Goal: Task Accomplishment & Management: Manage account settings

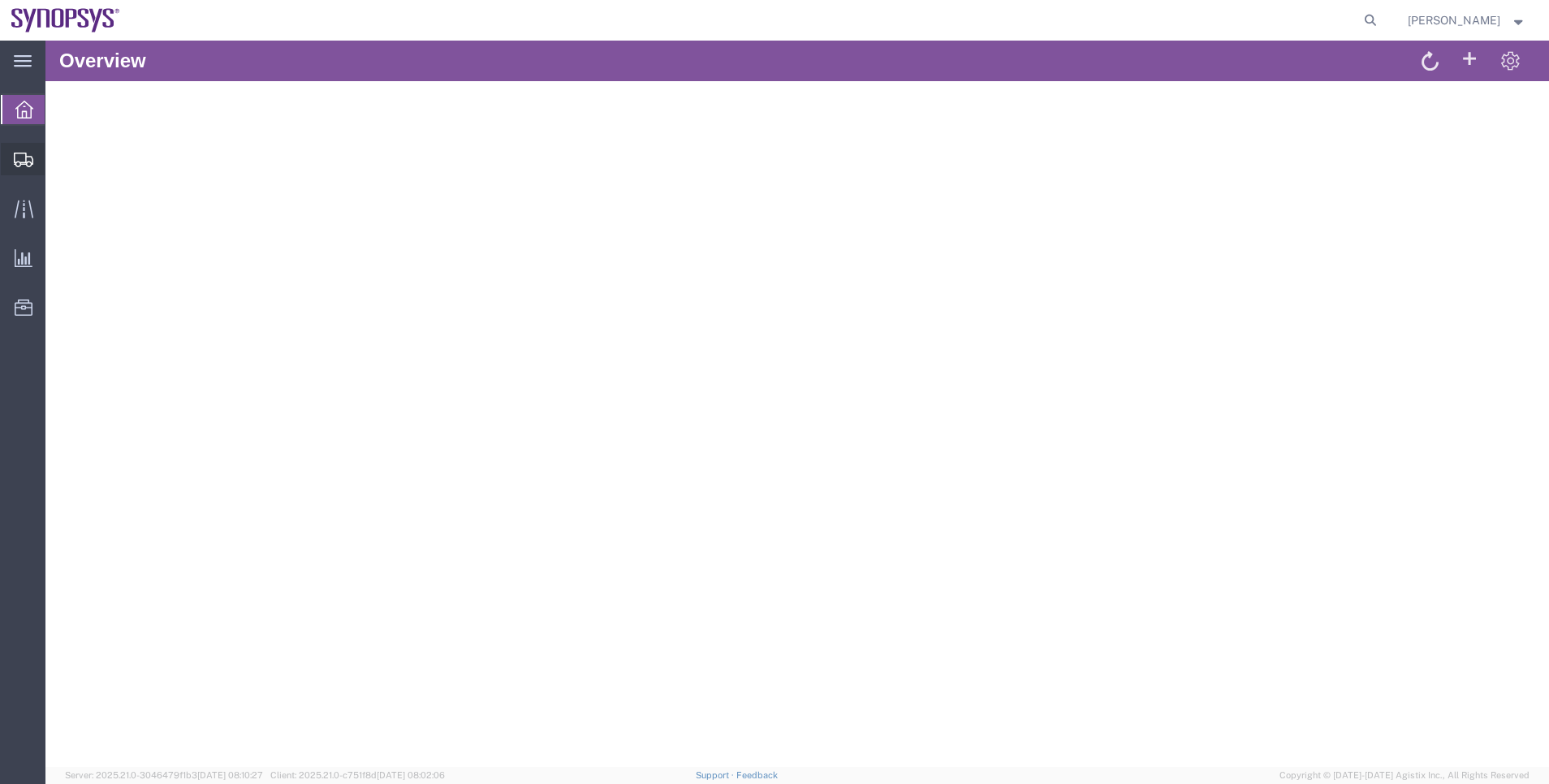
click at [0, 0] on span "Shipment Manager" at bounding box center [0, 0] width 0 height 0
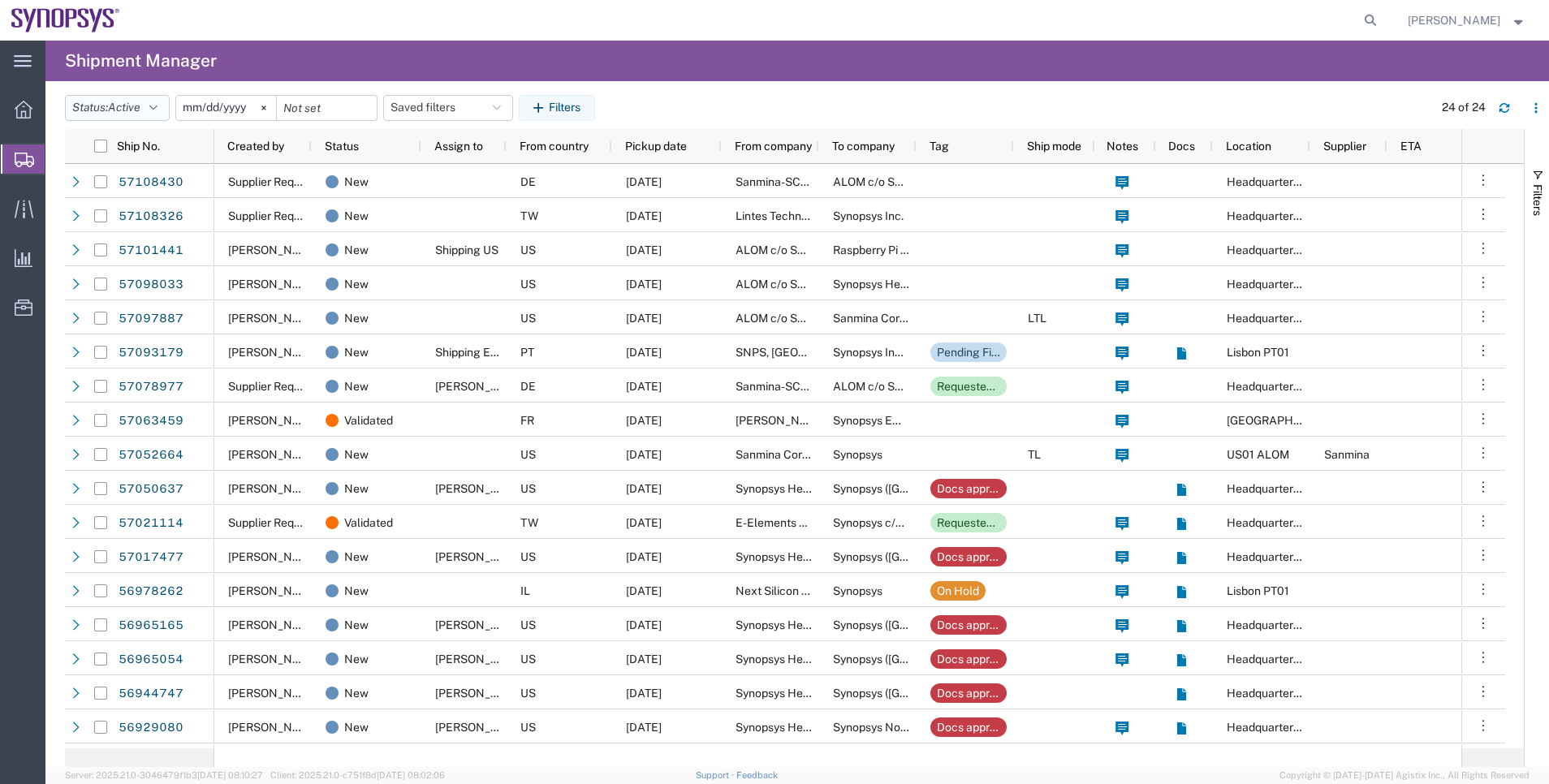
click at [164, 105] on button "Status: Active" at bounding box center [117, 108] width 105 height 26
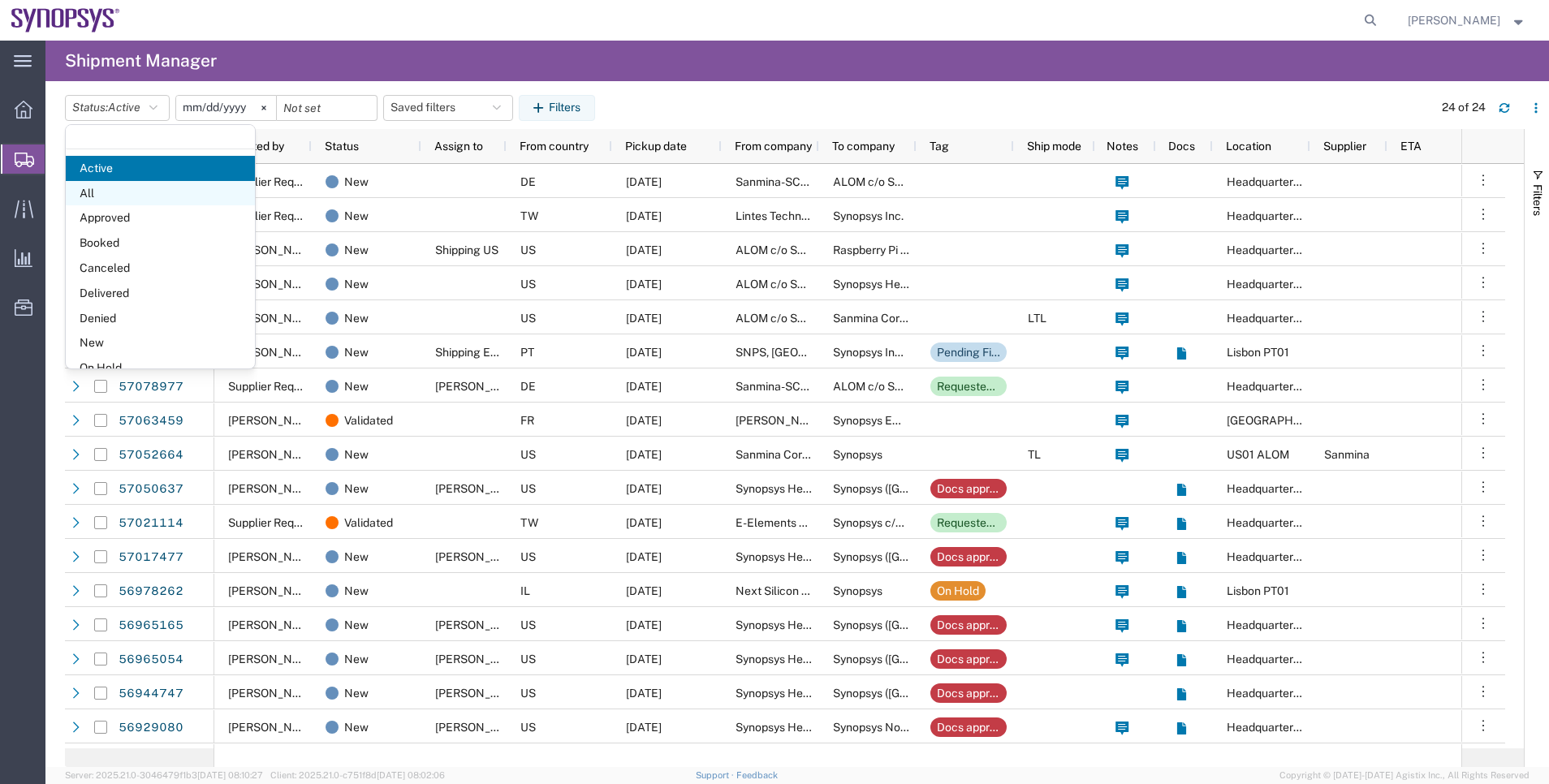
click at [164, 190] on span "All" at bounding box center [160, 193] width 190 height 25
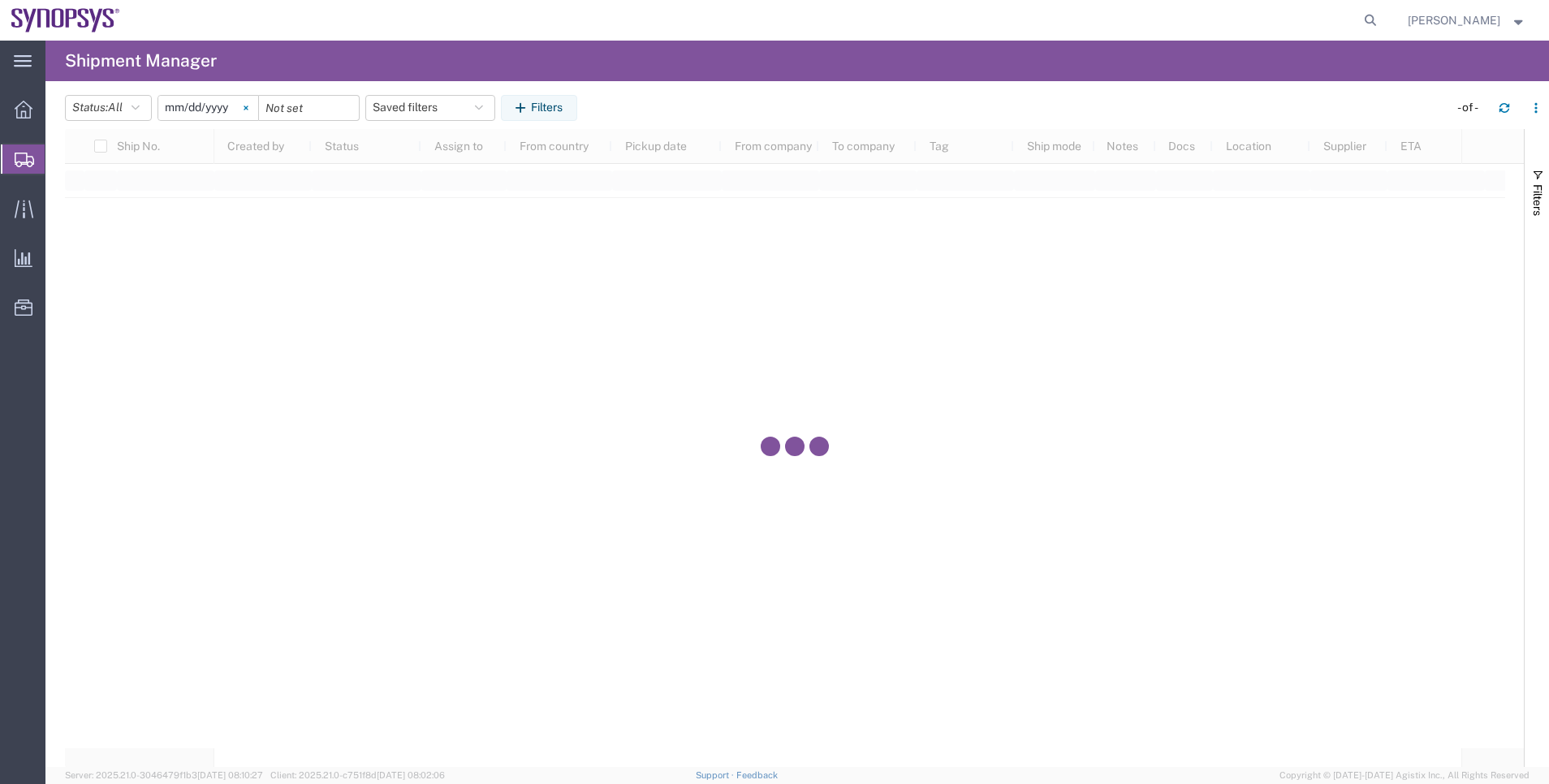
click at [248, 106] on icon at bounding box center [245, 108] width 5 height 5
click at [570, 108] on button "Filters" at bounding box center [539, 108] width 76 height 26
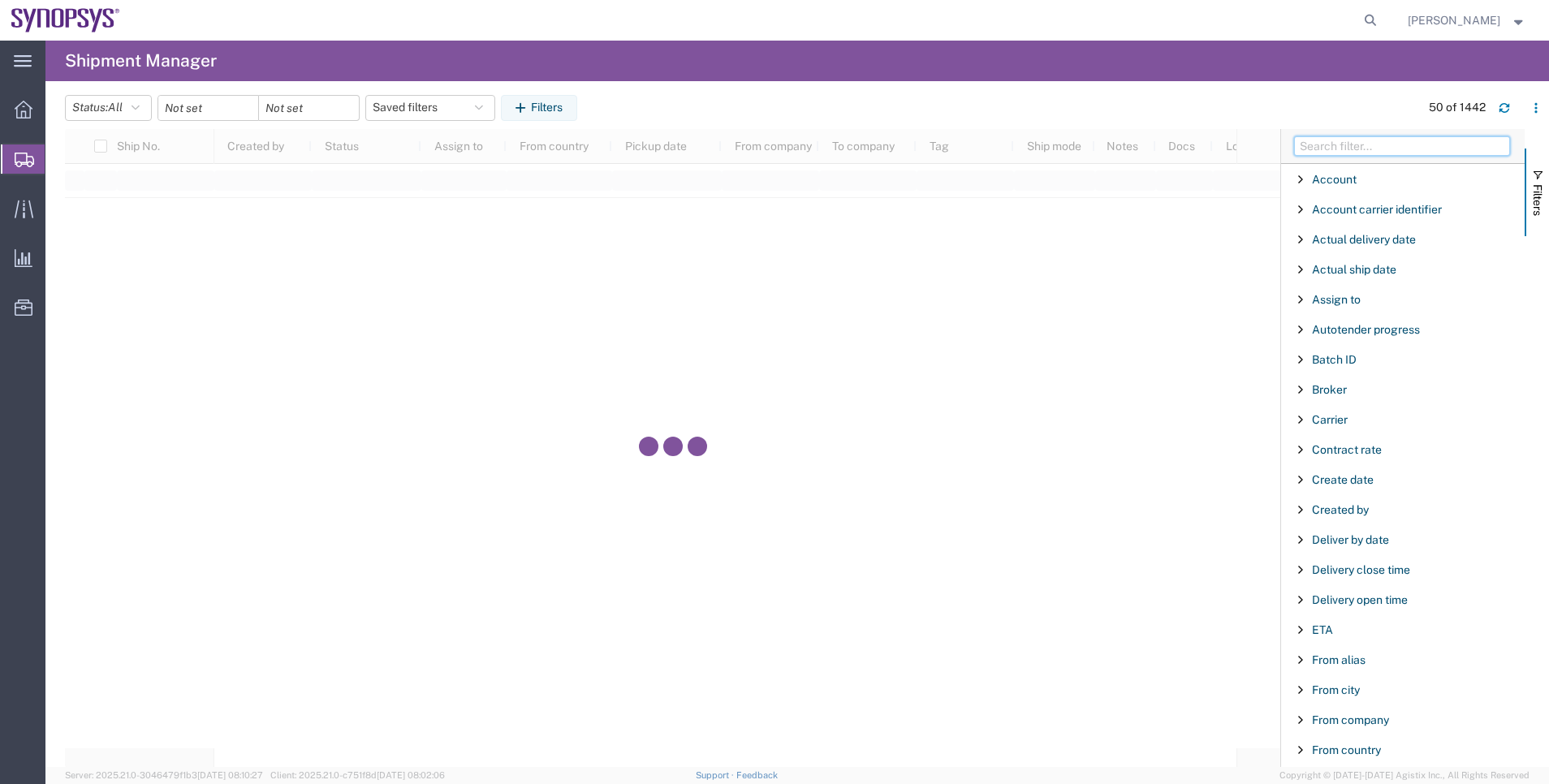
click at [1344, 142] on input "Filter Columns Input" at bounding box center [1402, 146] width 216 height 19
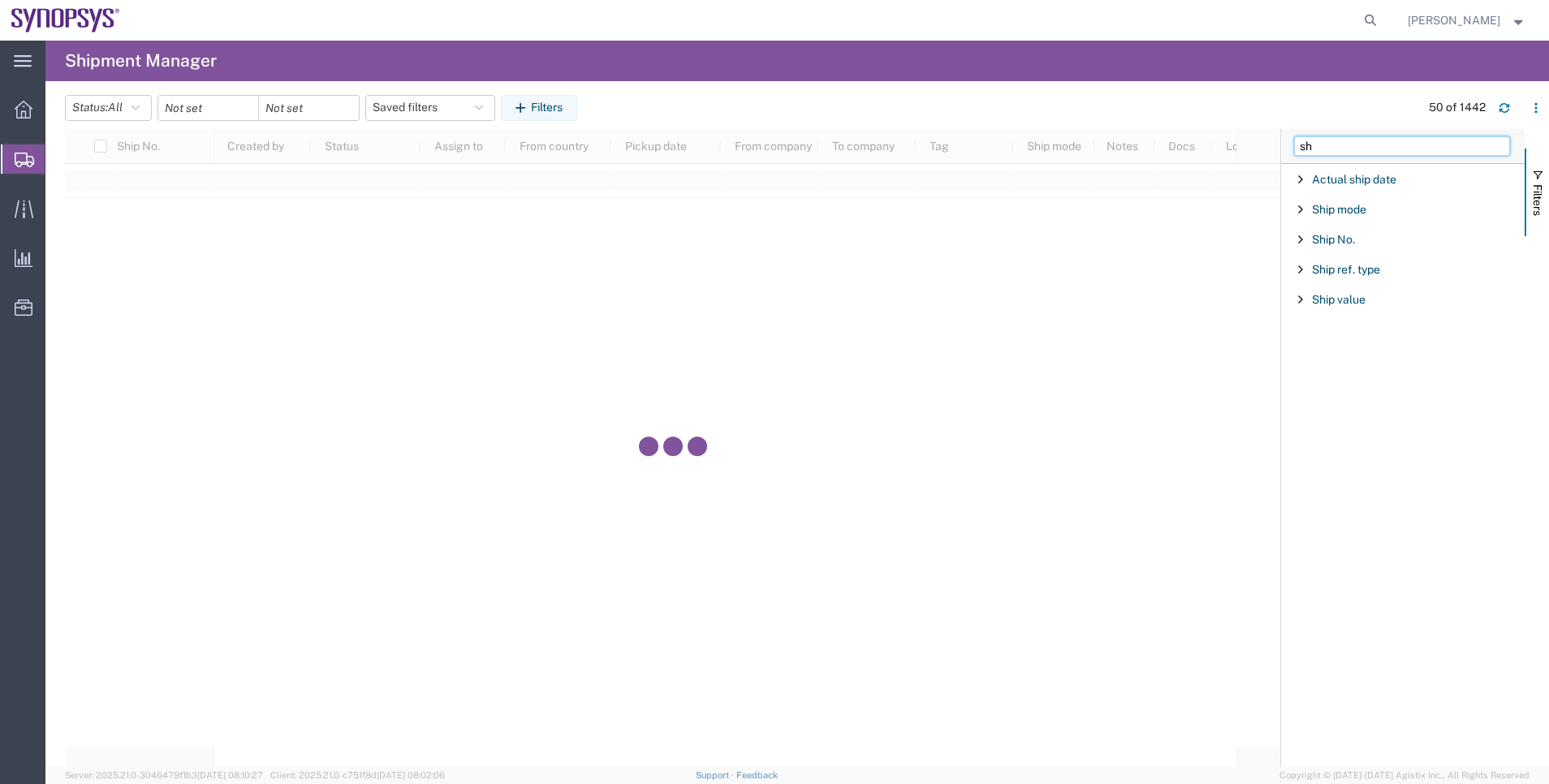
type input "s"
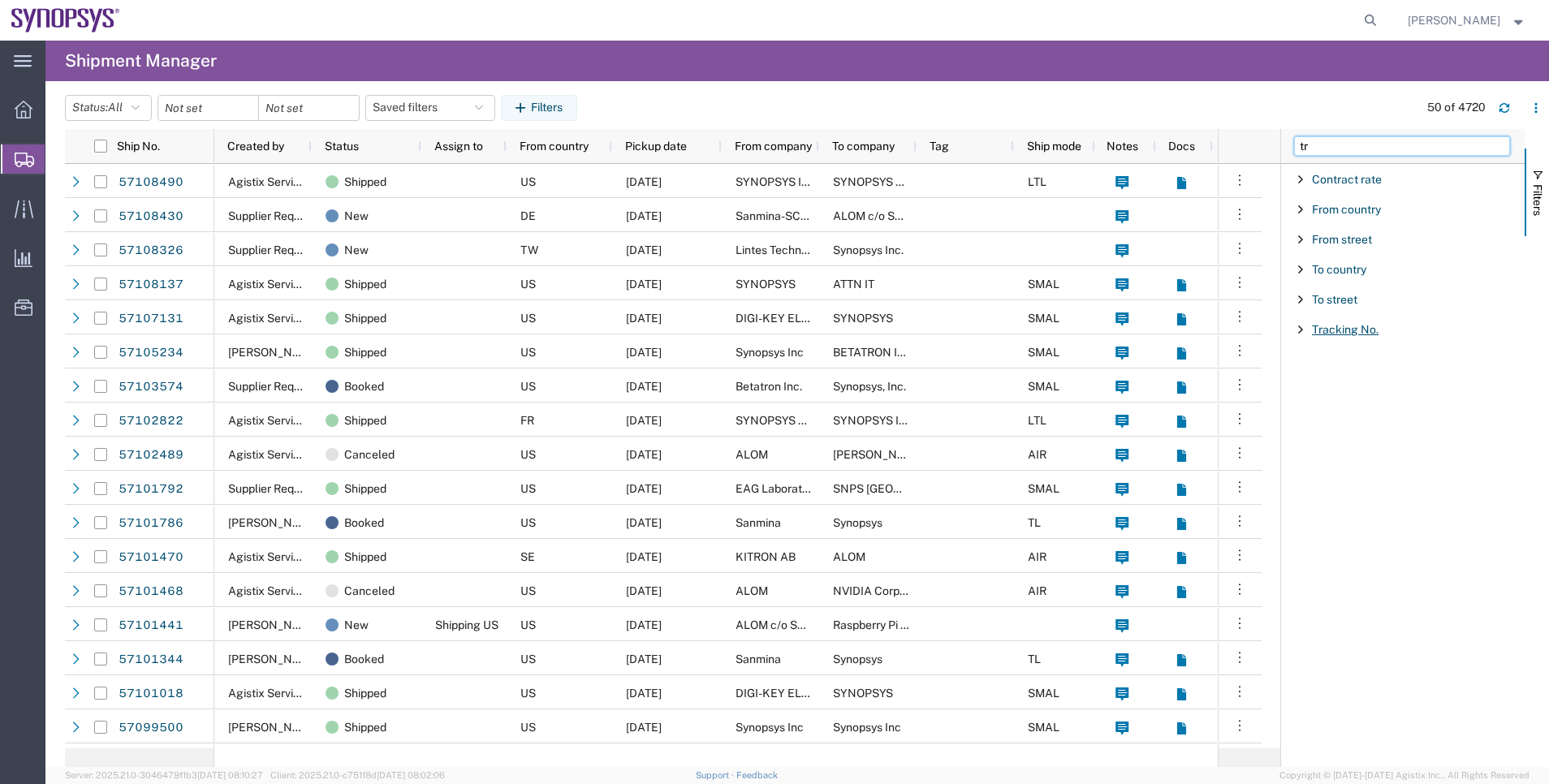
type input "tr"
click at [1339, 324] on span "Tracking No." at bounding box center [1345, 330] width 66 height 13
type input "57078841"
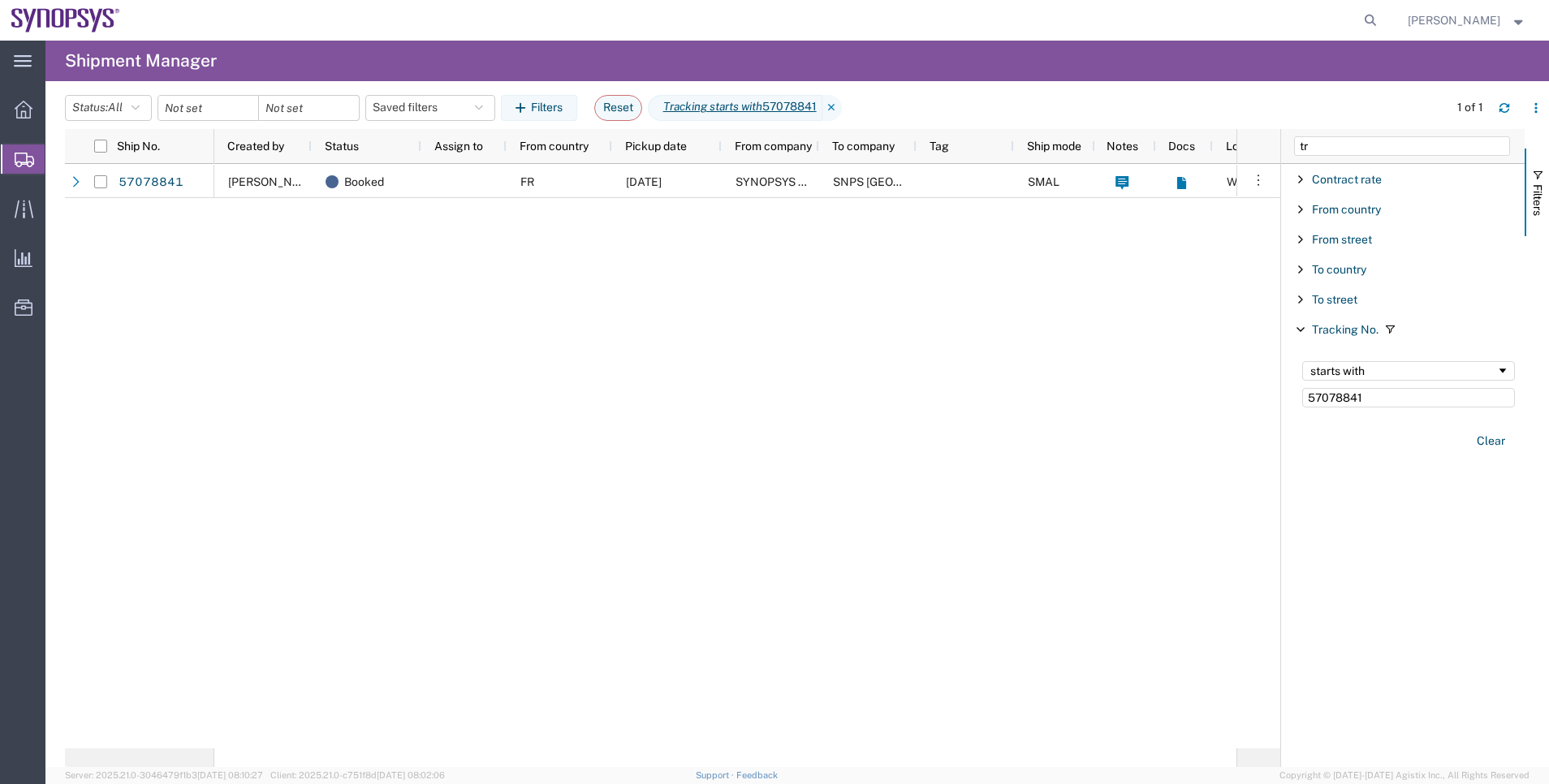
drag, startPoint x: 1419, startPoint y: 407, endPoint x: 1245, endPoint y: 404, distance: 174.0
click at [1245, 404] on div "Ship No. Created by Status Assign to From country Pickup date From company To c…" at bounding box center [807, 447] width 1485 height 638
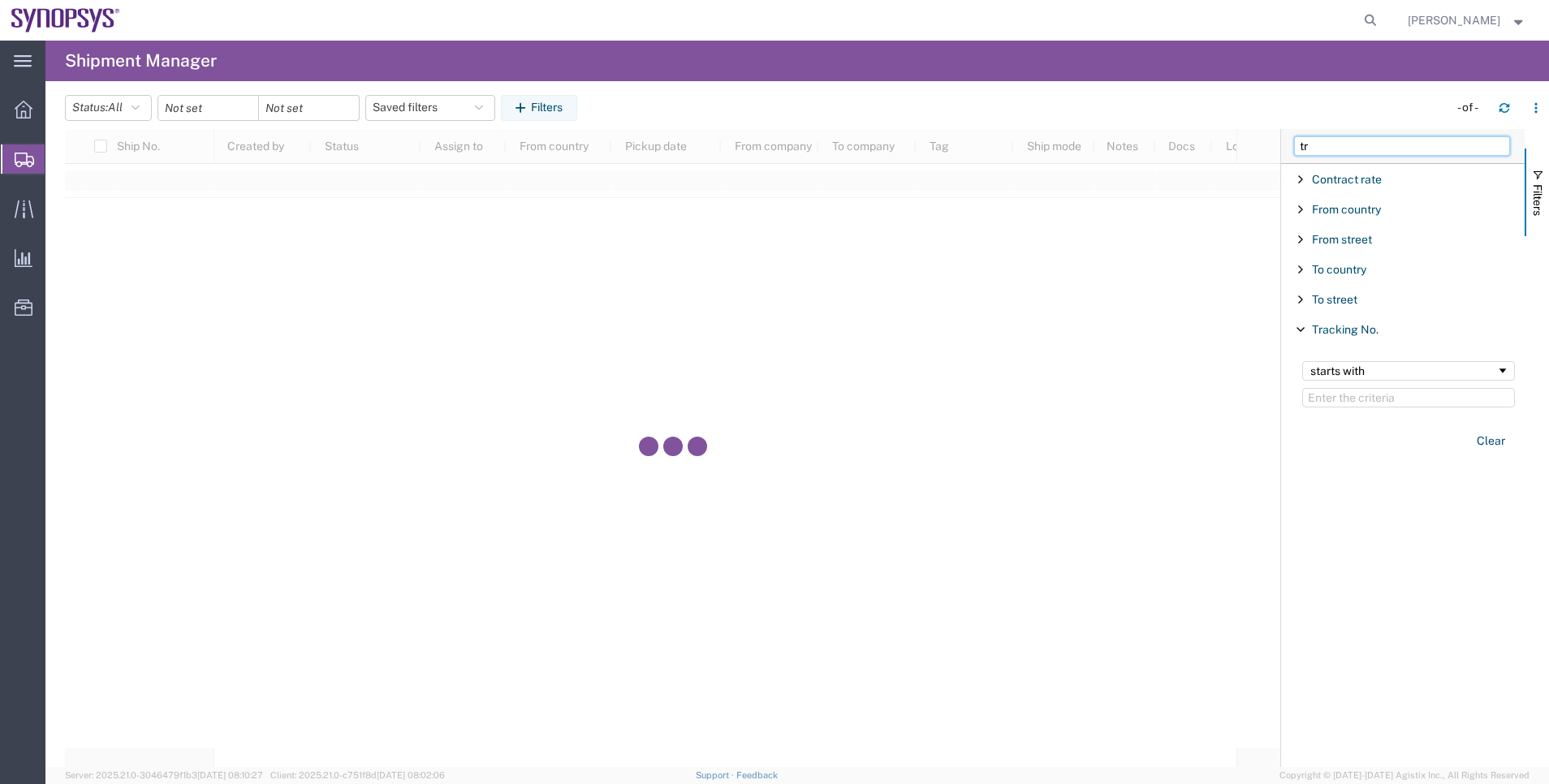
drag, startPoint x: 1332, startPoint y: 147, endPoint x: 1268, endPoint y: 144, distance: 64.1
click at [1268, 144] on div "Ship No. Created by Status Assign to From country Pickup date From company To c…" at bounding box center [807, 447] width 1485 height 638
type input "ship"
click at [1320, 231] on div "Ship No." at bounding box center [1403, 240] width 243 height 29
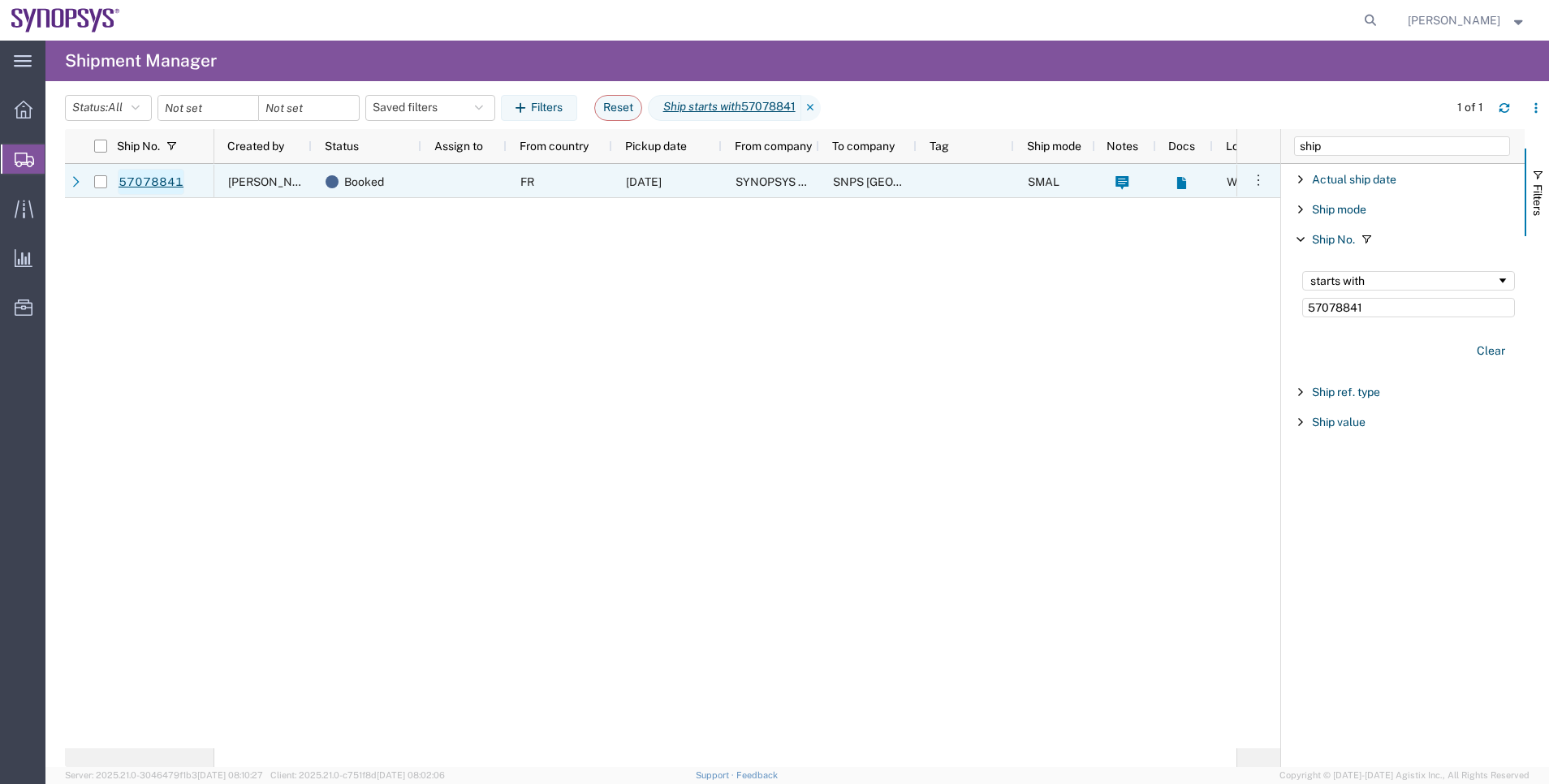
type input "57078841"
click at [158, 186] on link "57078841" at bounding box center [150, 182] width 66 height 26
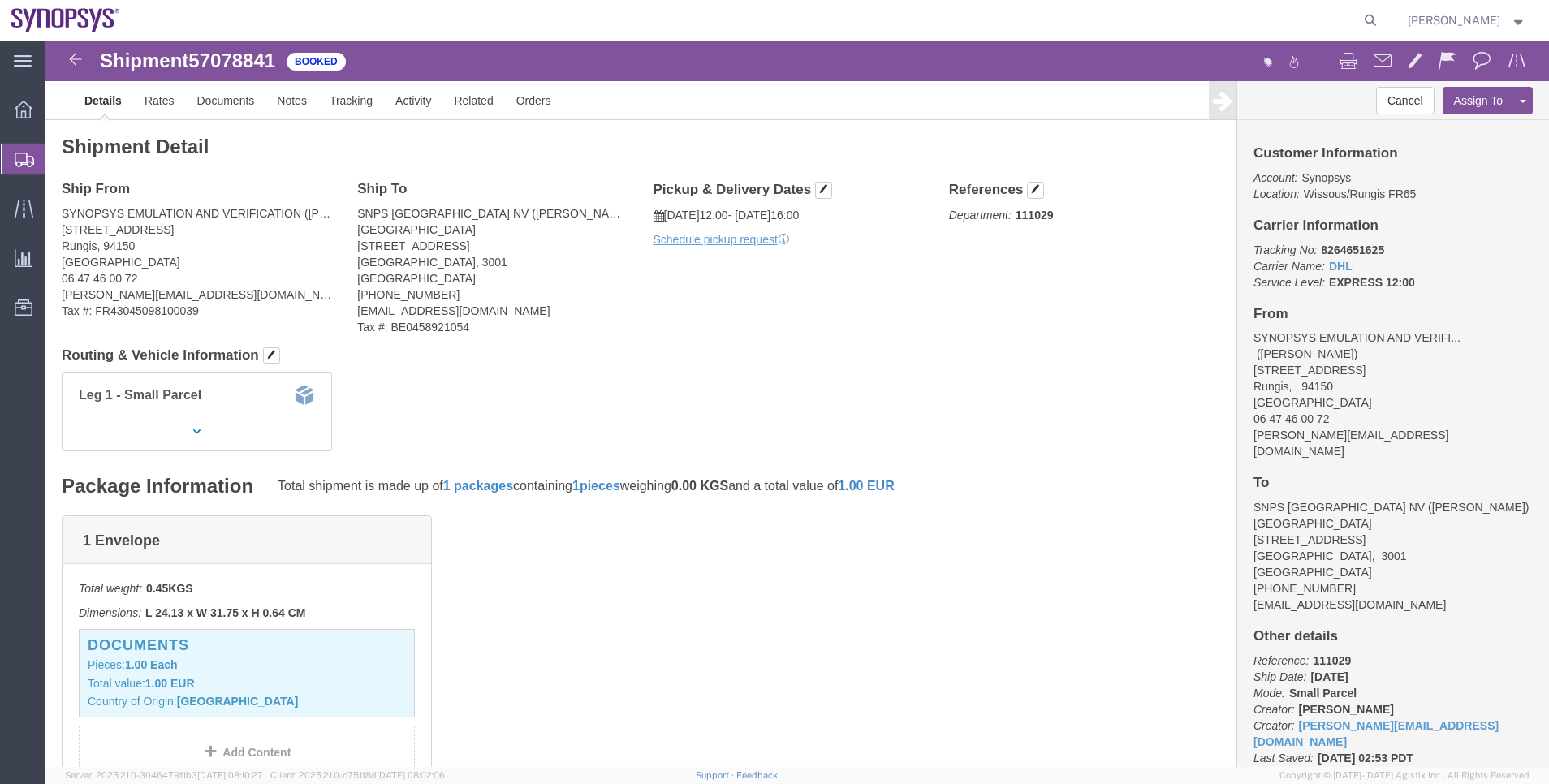
click div "Pickup & Delivery Dates 10/09/2025 12:00 - 10/09/2025 16:00 Schedule pickup req…"
click button "button"
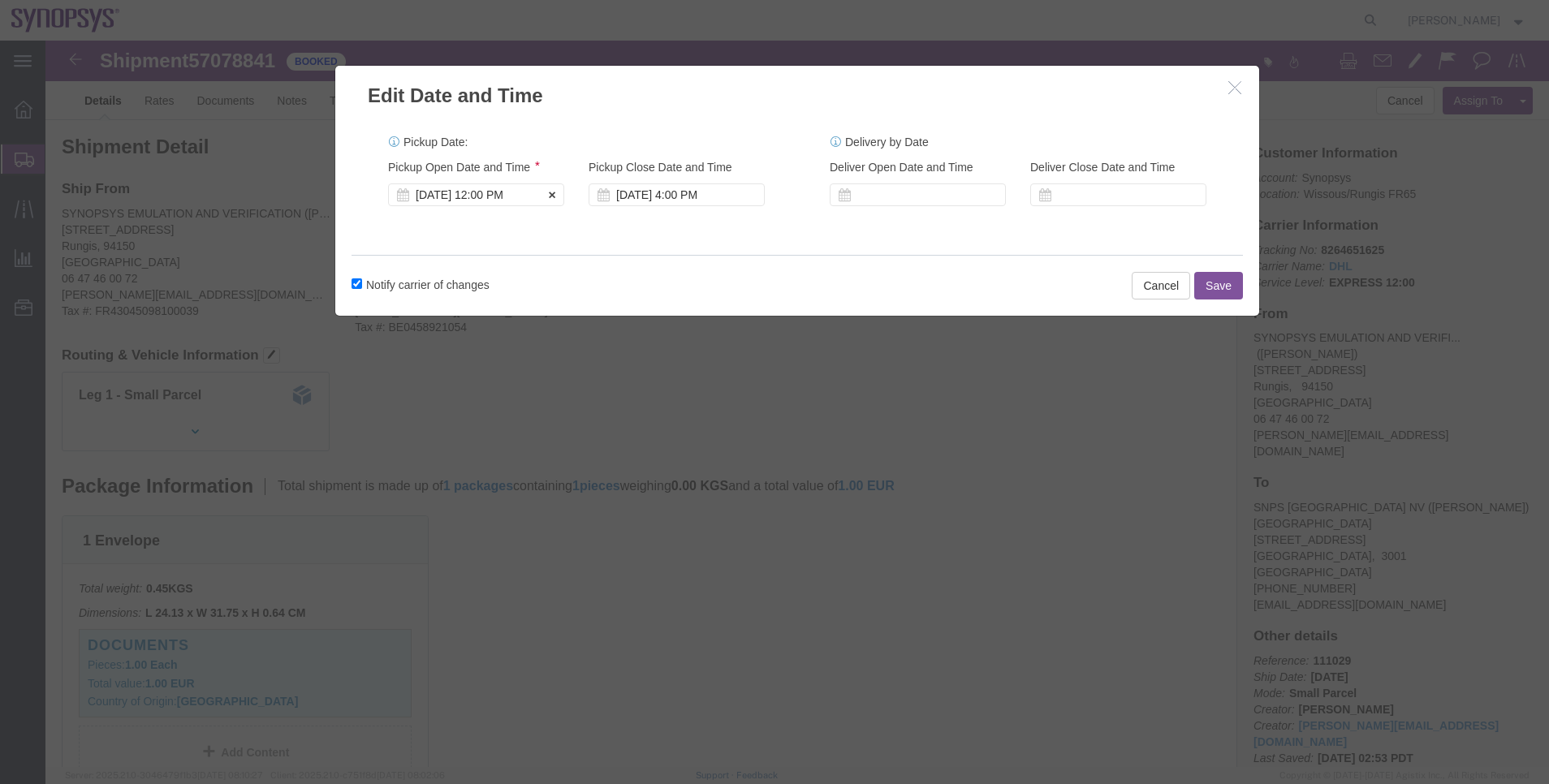
click div "Oct 09 2025 12:00 PM"
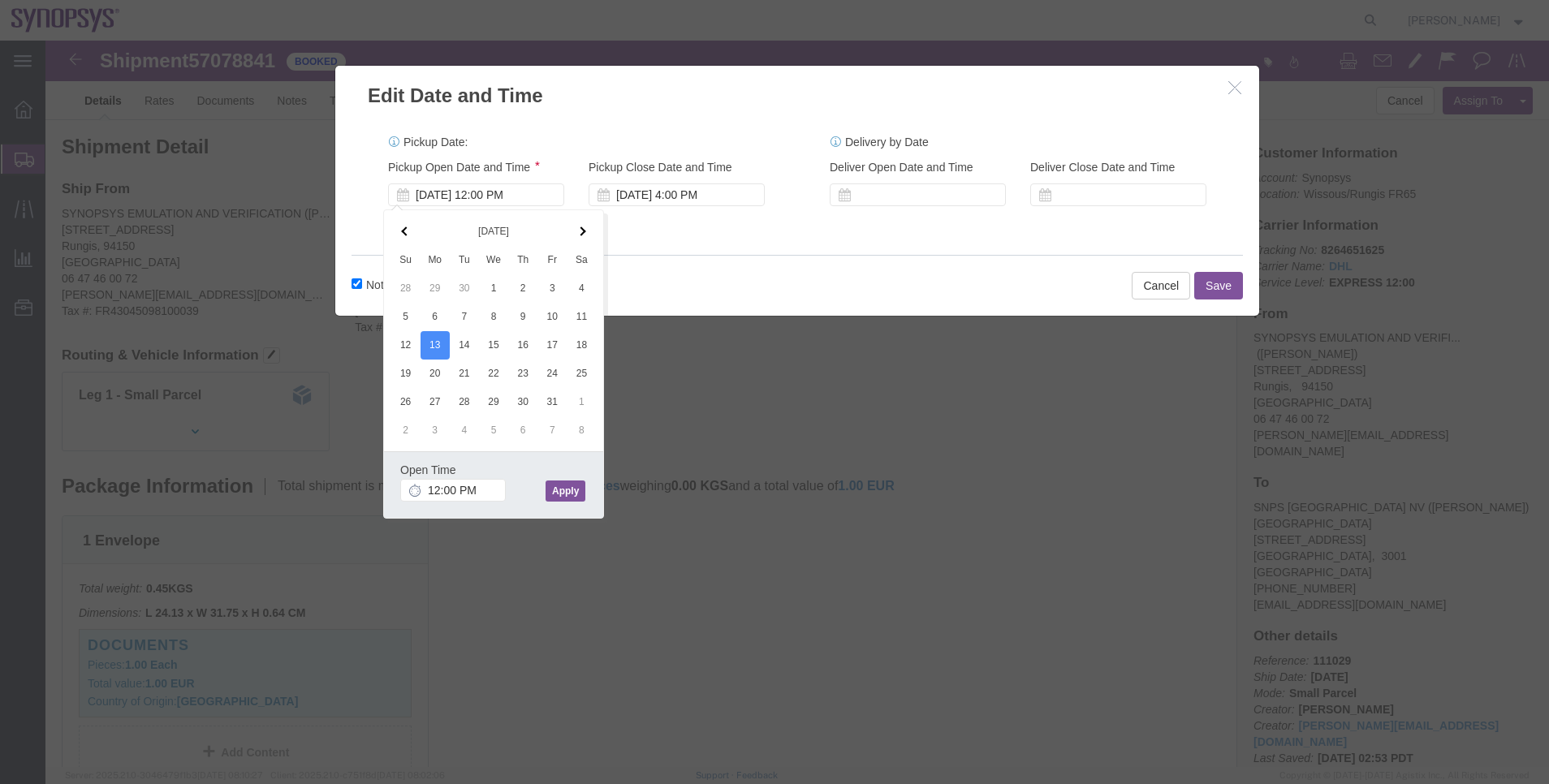
click button "Apply"
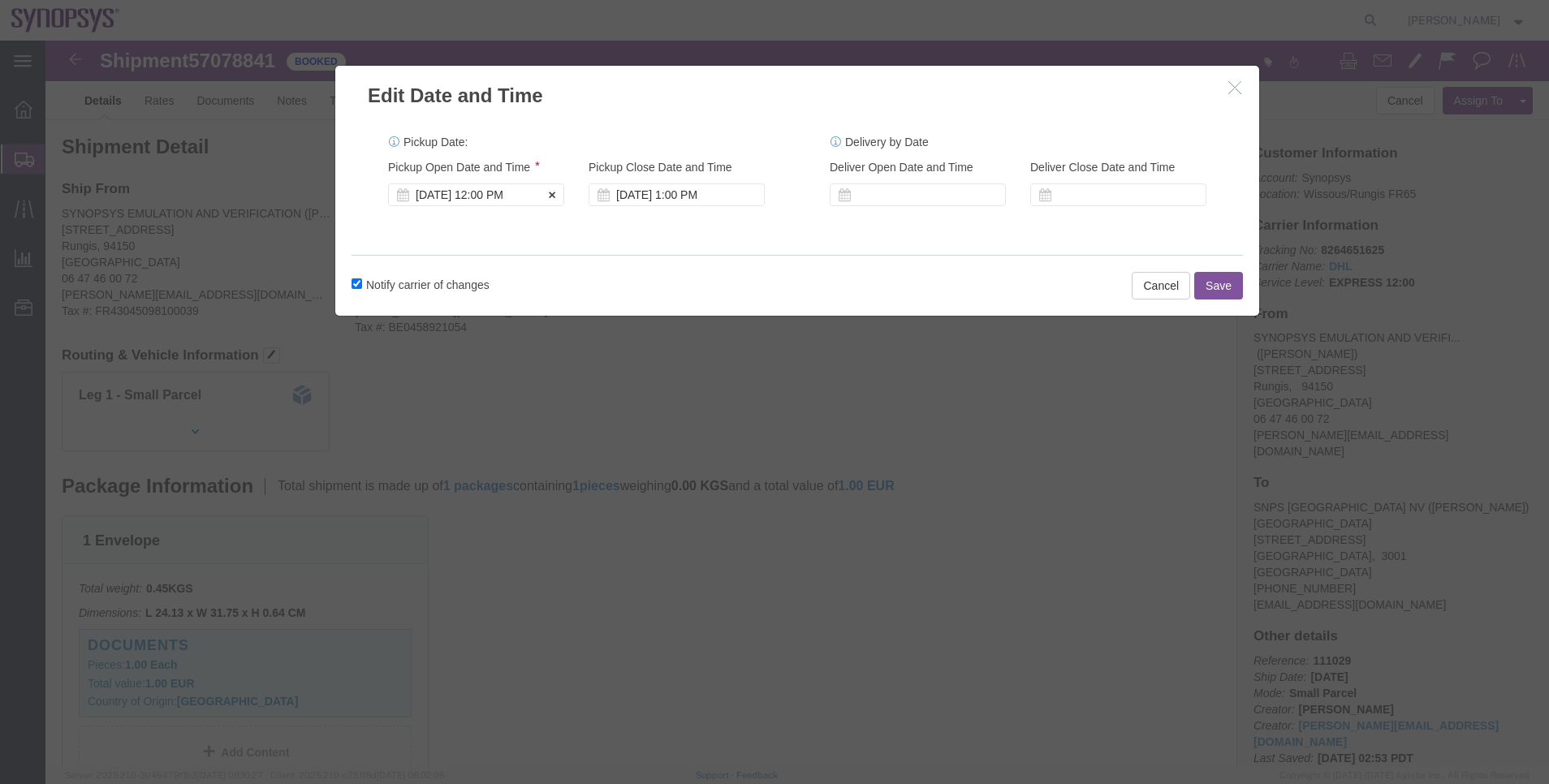
click div "Oct 13 2025 12:00 PM"
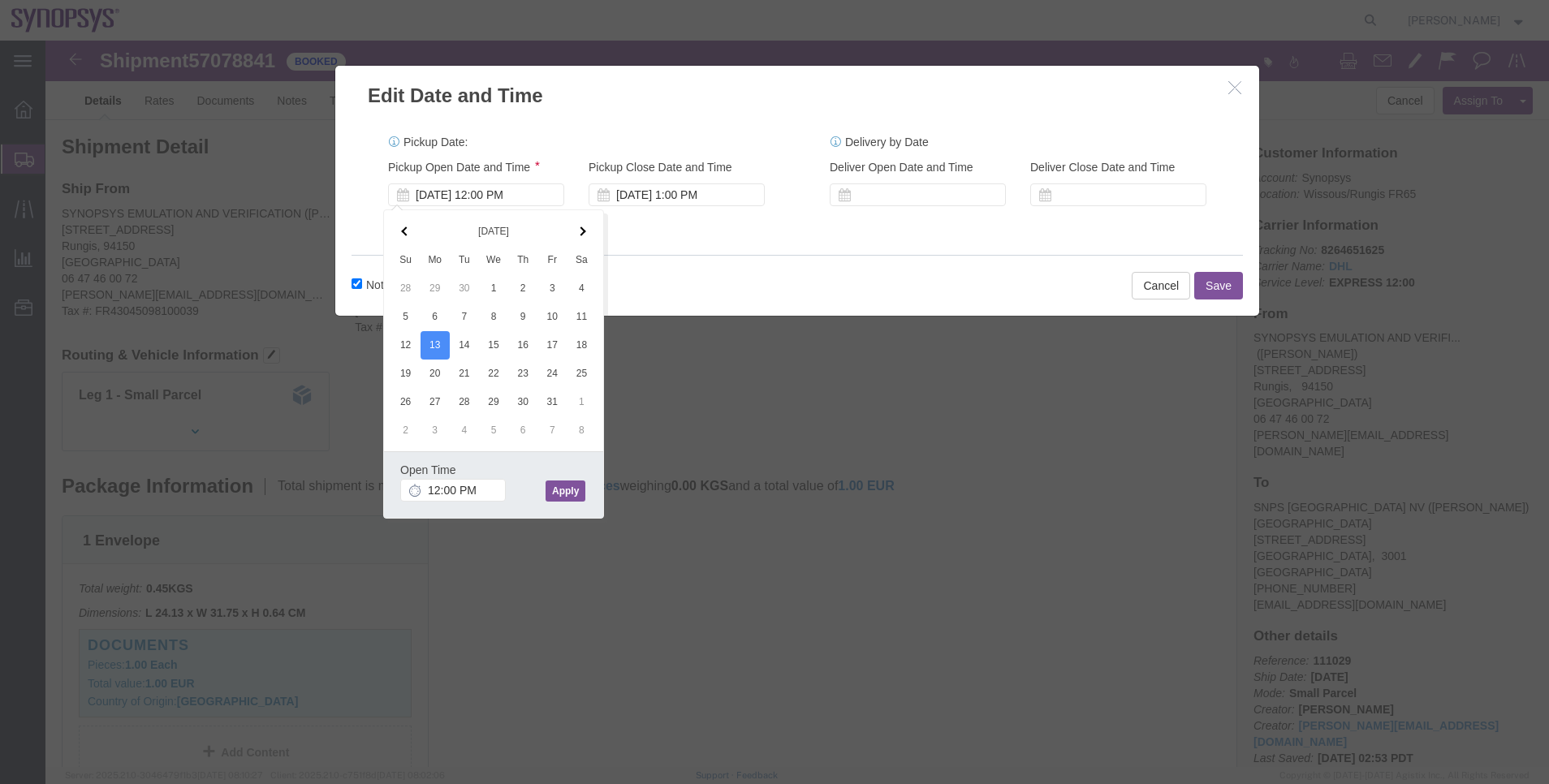
click div "Notify carrier of changes Cancel Save"
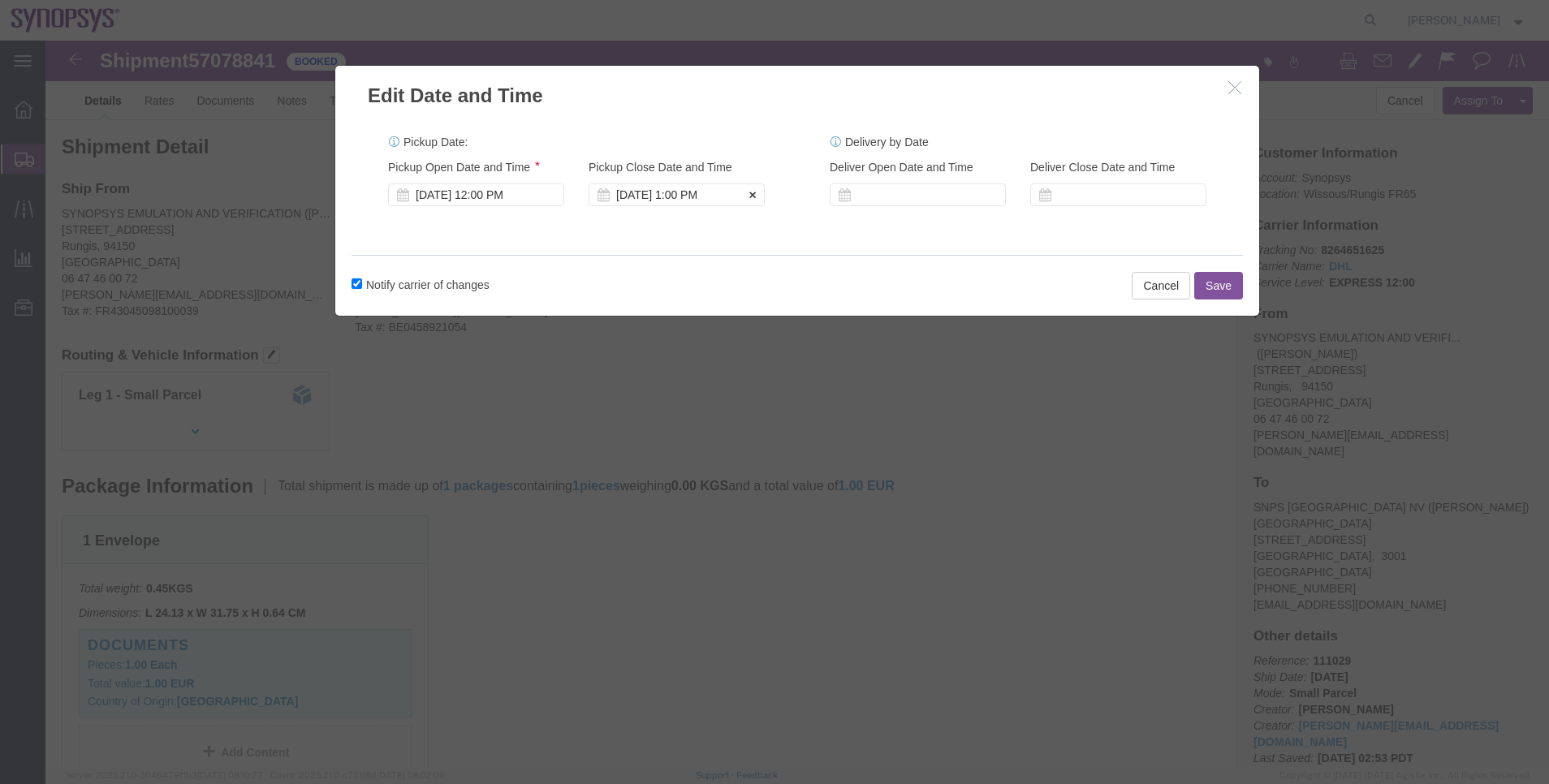
click div "Oct 13 2025 1:00 PM"
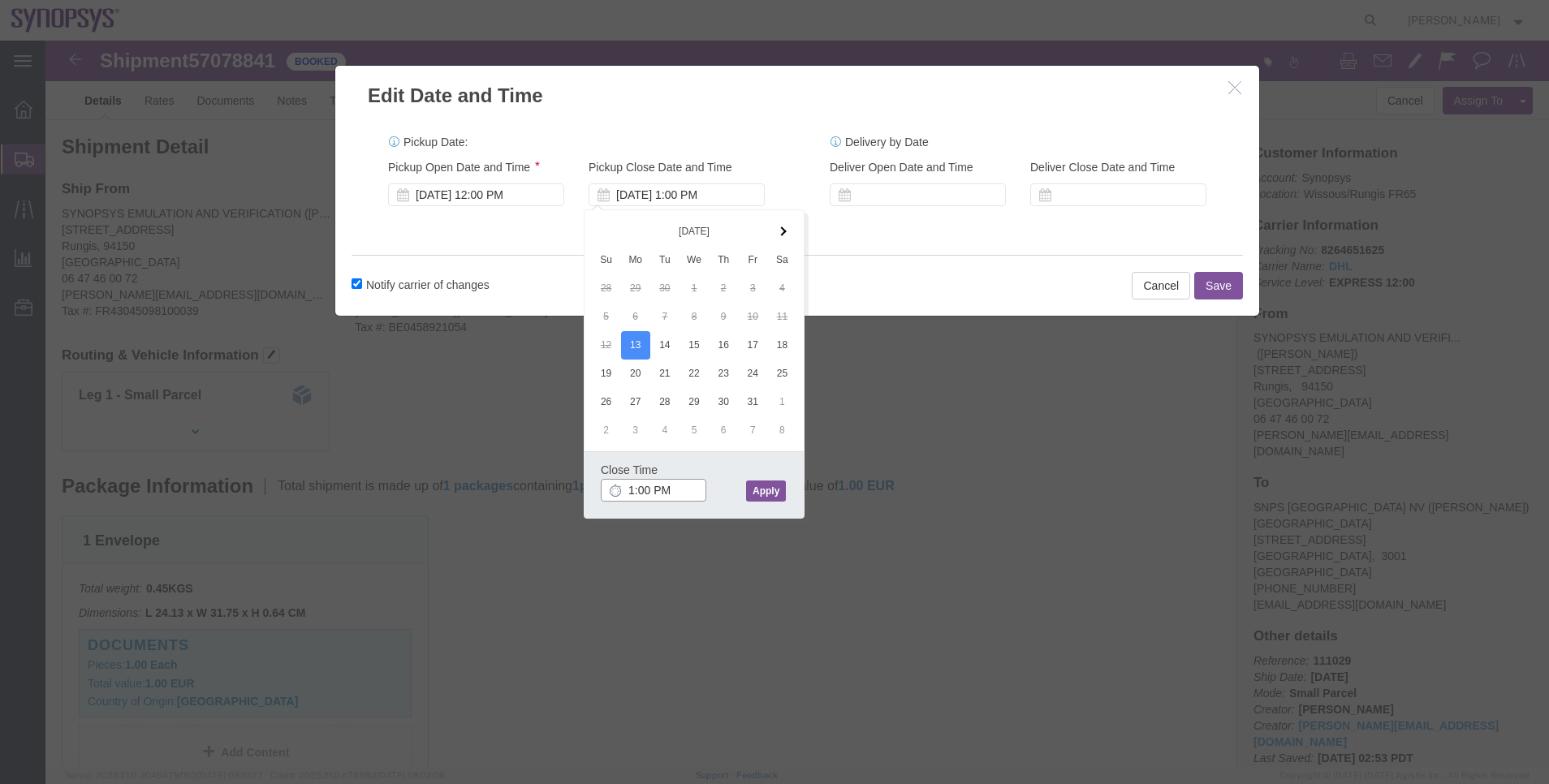
type input "17:00 PM"
click button "Apply"
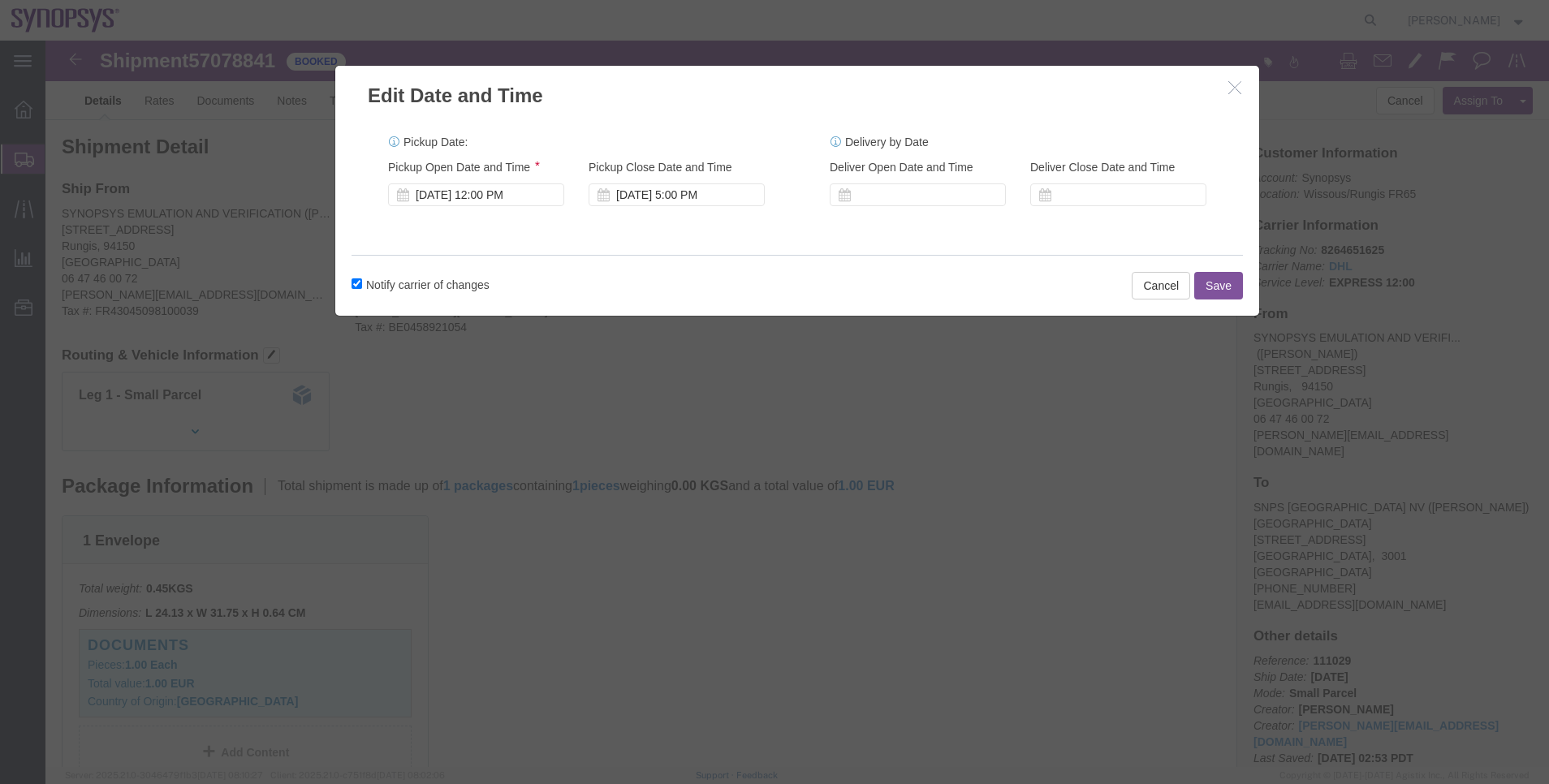
click button "Save"
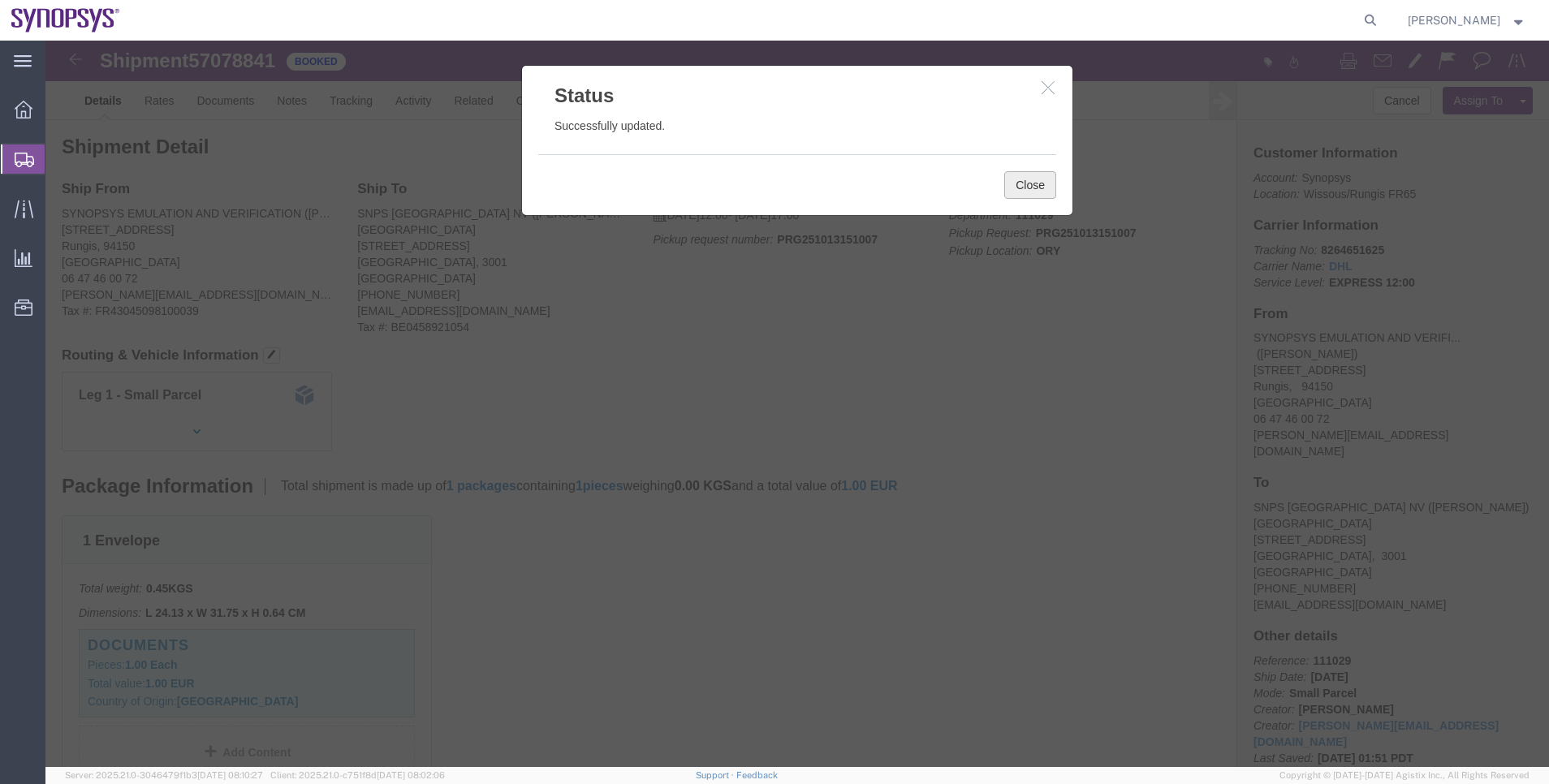
click button "Close"
